Goal: Use online tool/utility: Use online tool/utility

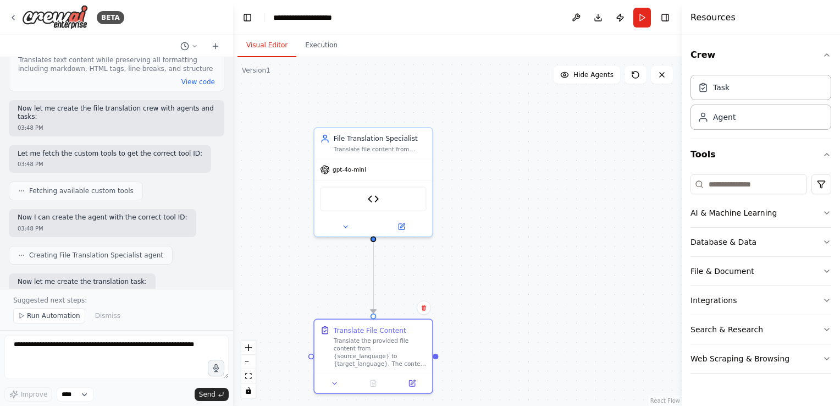
scroll to position [589, 0]
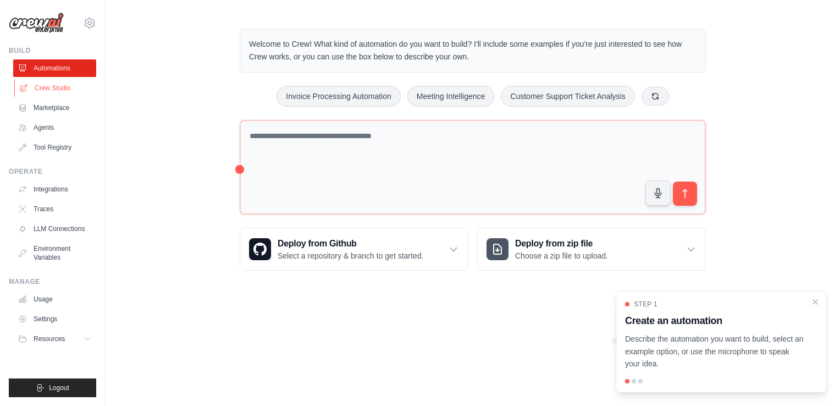
click at [52, 86] on link "Crew Studio" at bounding box center [55, 88] width 83 height 18
click at [57, 90] on link "Crew Studio" at bounding box center [55, 88] width 83 height 18
click at [71, 87] on link "Crew Studio" at bounding box center [55, 88] width 83 height 18
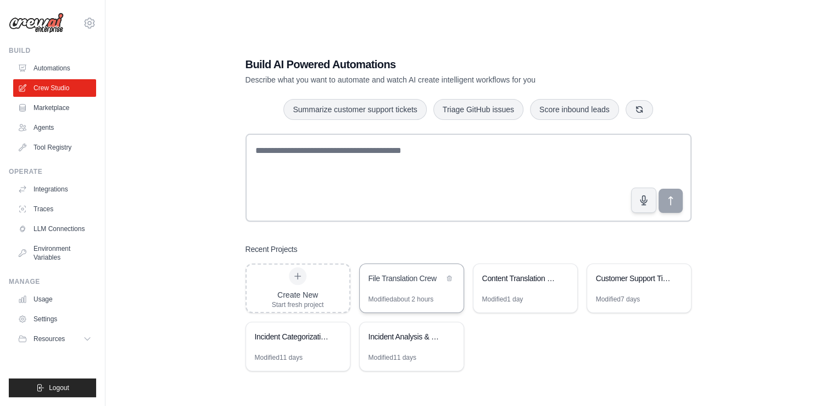
click at [411, 293] on div "File Translation Crew" at bounding box center [412, 279] width 104 height 31
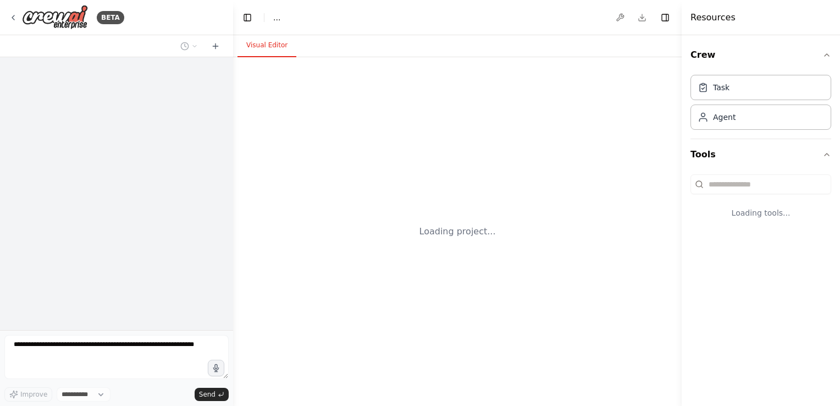
select select "****"
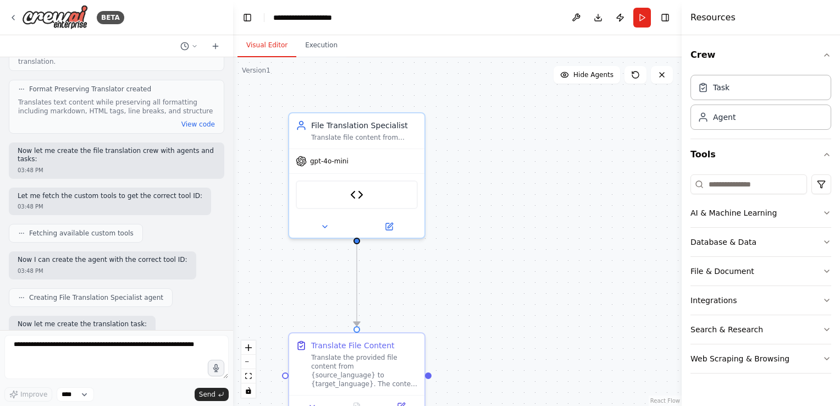
scroll to position [548, 0]
drag, startPoint x: 229, startPoint y: 211, endPoint x: 235, endPoint y: 85, distance: 126.6
click at [235, 85] on div "BETA a file translation crew where users paste the content bfrom filemchoose tr…" at bounding box center [420, 203] width 840 height 406
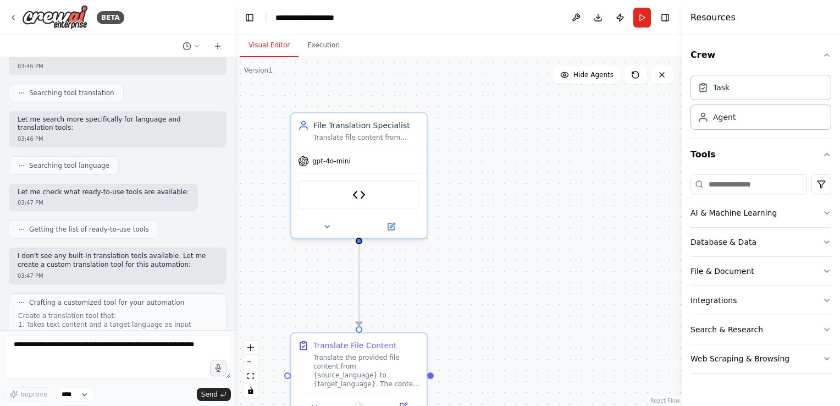
scroll to position [0, 0]
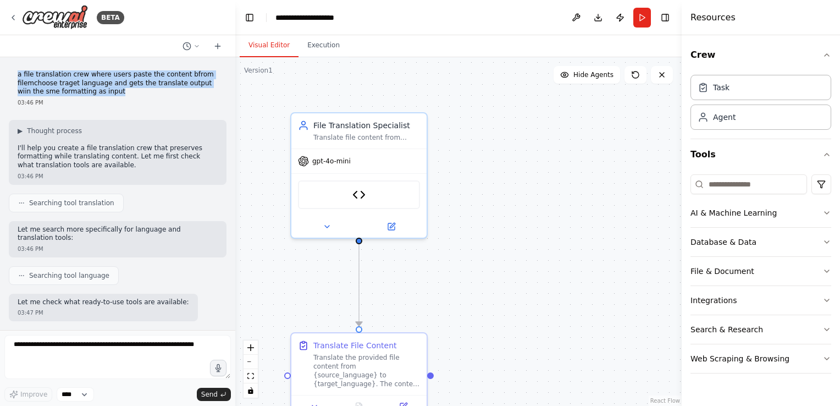
drag, startPoint x: 103, startPoint y: 92, endPoint x: 7, endPoint y: 73, distance: 98.6
click at [7, 73] on div "a file translation crew where users paste the content bfrom filemchoose traget …" at bounding box center [117, 193] width 235 height 273
copy p "a file translation crew where users paste the content bfrom filemchoose traget …"
